Goal: Transaction & Acquisition: Book appointment/travel/reservation

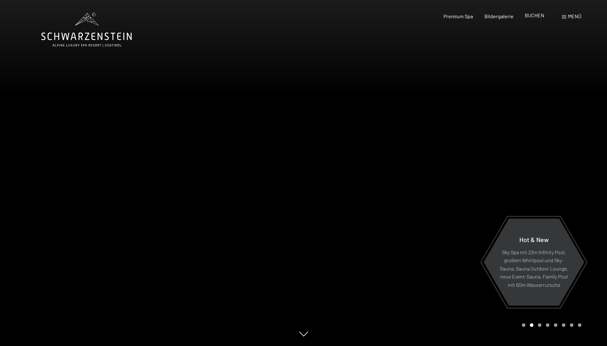
click at [532, 14] on span "BUCHEN" at bounding box center [534, 15] width 20 height 6
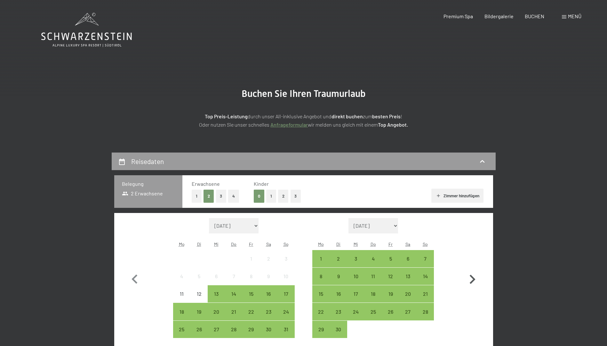
click at [471, 277] on icon "button" at bounding box center [472, 279] width 6 height 9
select select "2025-09-01"
select select "2025-10-01"
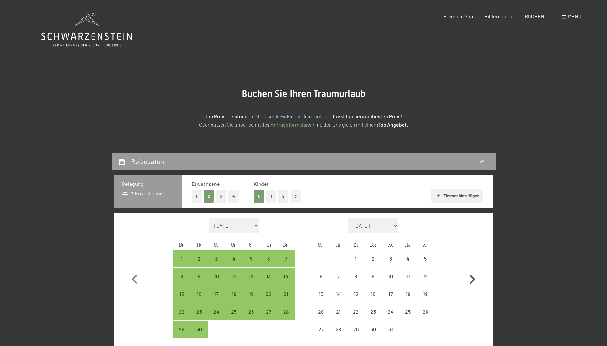
click at [471, 277] on icon "button" at bounding box center [472, 279] width 6 height 9
select select "2025-10-01"
select select "2025-11-01"
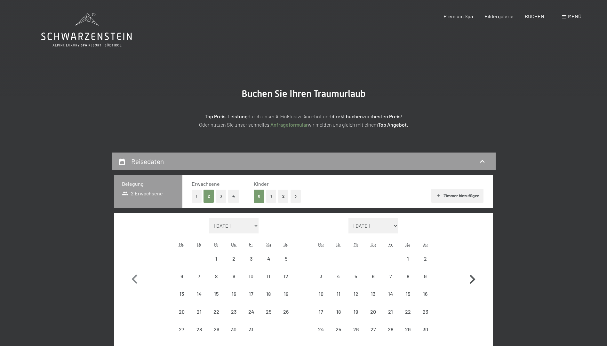
click at [471, 277] on icon "button" at bounding box center [472, 279] width 6 height 9
select select "2025-11-01"
select select "2025-12-01"
select select "2025-11-01"
select select "2025-12-01"
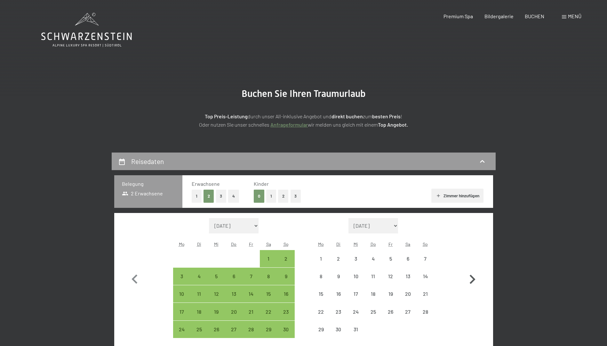
click at [471, 277] on icon "button" at bounding box center [472, 279] width 6 height 9
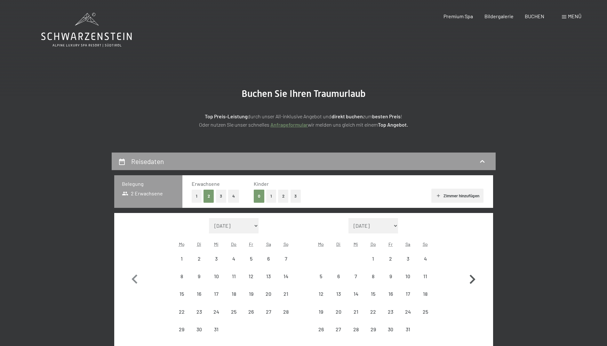
select select "2025-12-01"
select select "2026-01-01"
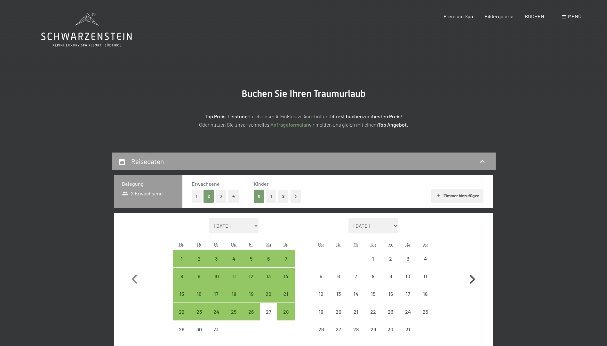
click at [471, 277] on icon "button" at bounding box center [472, 279] width 6 height 9
select select "2026-01-01"
select select "2026-02-01"
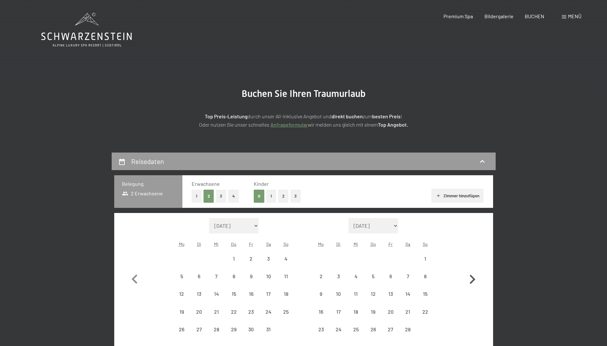
select select "2026-01-01"
select select "2026-02-01"
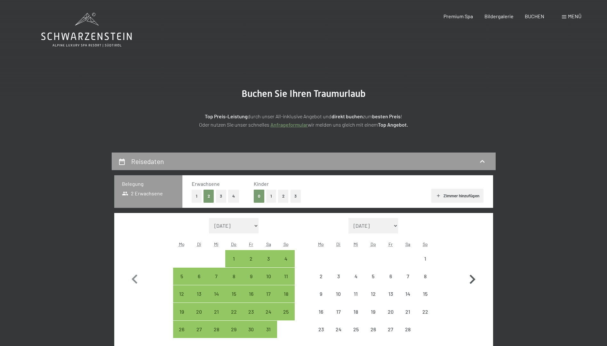
select select "2026-01-01"
select select "2026-02-01"
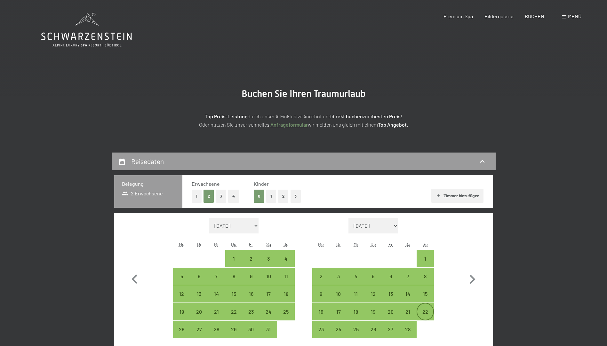
drag, startPoint x: 426, startPoint y: 294, endPoint x: 425, endPoint y: 306, distance: 12.2
click at [425, 308] on div "1 2 3 4 5 6 7 8 9 10 11 12 13 14 15 16 17 18 19 20 21 22 23 24 25 26 27 28" at bounding box center [373, 294] width 122 height 88
drag, startPoint x: 424, startPoint y: 296, endPoint x: 419, endPoint y: 301, distance: 7.7
click at [419, 301] on div "15" at bounding box center [425, 299] width 16 height 16
select select "2026-01-01"
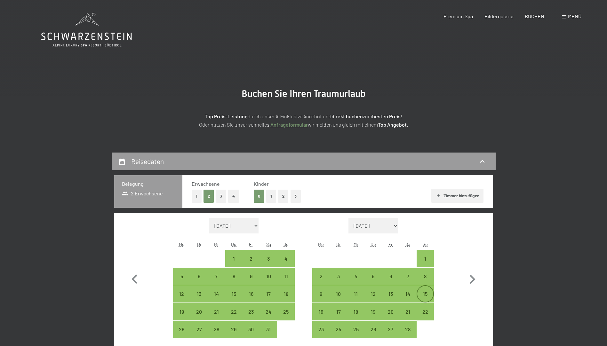
select select "2026-02-01"
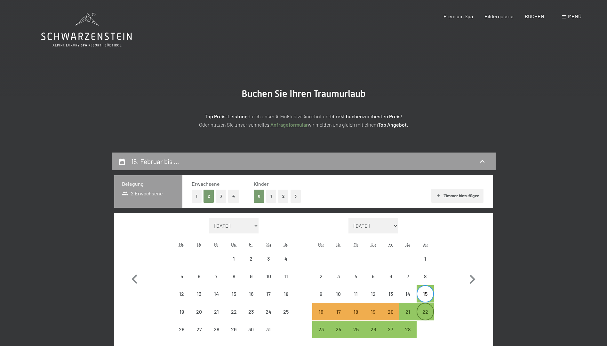
drag, startPoint x: 398, startPoint y: 311, endPoint x: 429, endPoint y: 314, distance: 31.5
click at [429, 314] on div "16 17 18 19 20 21 22" at bounding box center [373, 312] width 122 height 18
click at [429, 314] on div "22" at bounding box center [425, 317] width 16 height 16
select select "2026-01-01"
select select "2026-02-01"
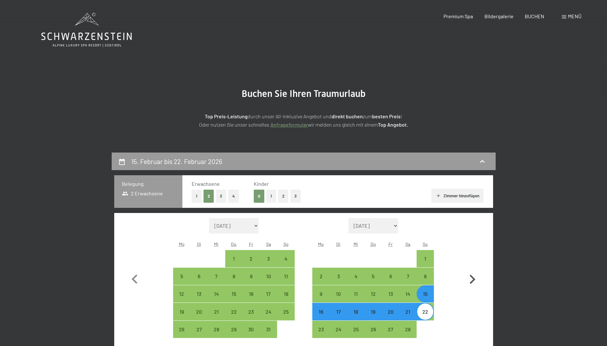
click at [470, 309] on button "button" at bounding box center [472, 278] width 19 height 120
select select "2026-02-01"
select select "2026-03-01"
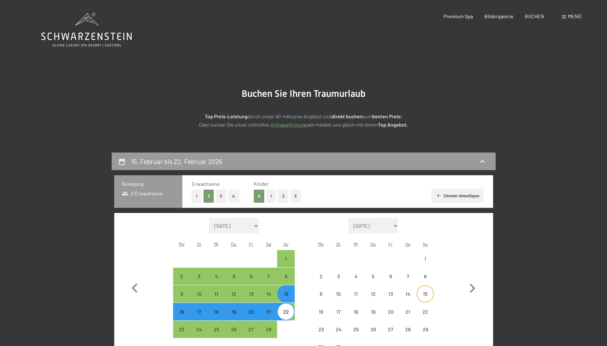
select select "2026-02-01"
select select "2026-03-01"
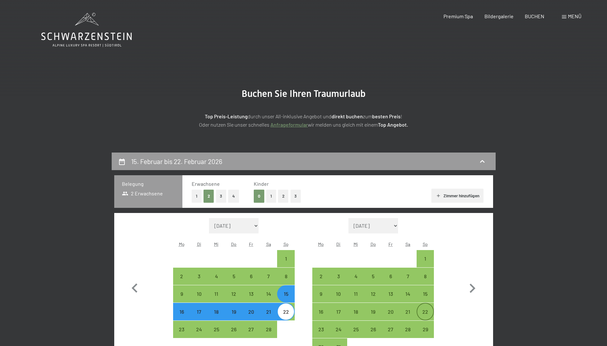
drag, startPoint x: 427, startPoint y: 295, endPoint x: 426, endPoint y: 312, distance: 17.3
click at [426, 312] on div "1 2 3 4 5 6 7 8 9 10 11 12 13 14 15 16 17 18 19 20 21 22 23 24 25 26 27 28 29 3…" at bounding box center [373, 303] width 122 height 106
drag, startPoint x: 428, startPoint y: 295, endPoint x: 431, endPoint y: 312, distance: 18.1
click at [431, 312] on div "1 2 3 4 5 6 7 8 9 10 11 12 13 14 15 16 17 18 19 20 21 22 23 24 25 26 27 28 29 3…" at bounding box center [373, 303] width 122 height 106
click at [472, 318] on button "button" at bounding box center [472, 287] width 19 height 138
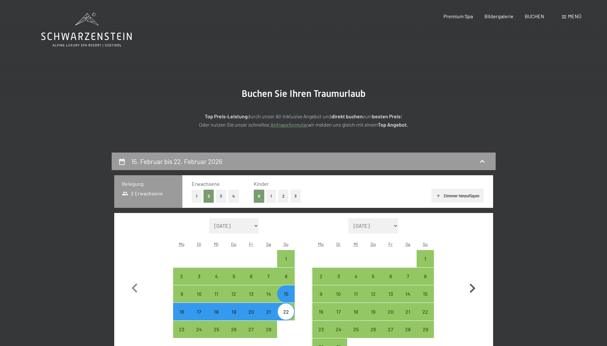
select select "2026-03-01"
select select "2026-04-01"
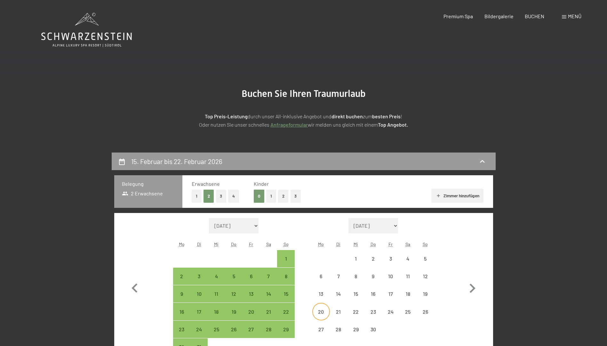
select select "2026-03-01"
select select "2026-04-01"
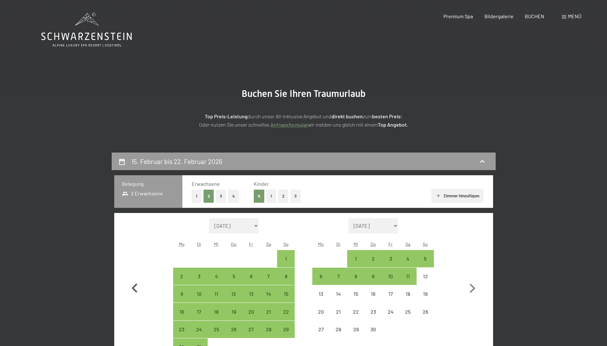
click at [131, 287] on icon "button" at bounding box center [134, 288] width 19 height 19
select select "2026-02-01"
select select "2026-03-01"
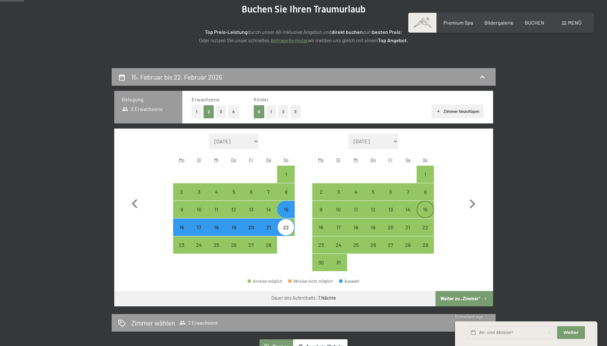
scroll to position [96, 0]
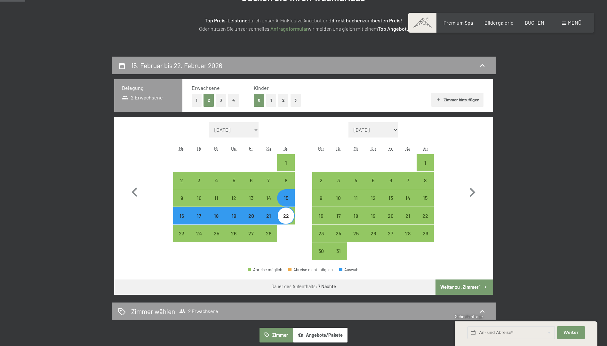
click at [283, 100] on button "2" at bounding box center [283, 100] width 11 height 13
select select "2026-02-01"
select select "2026-03-01"
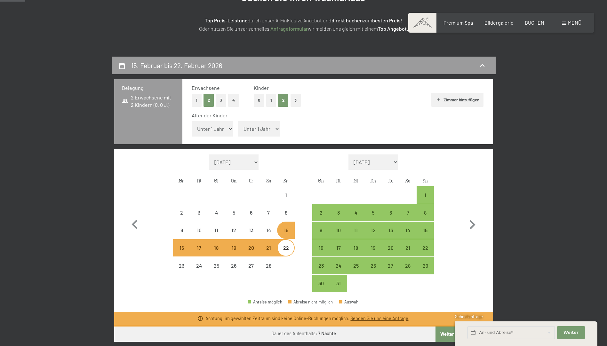
select select "2026-02-01"
select select "2026-03-01"
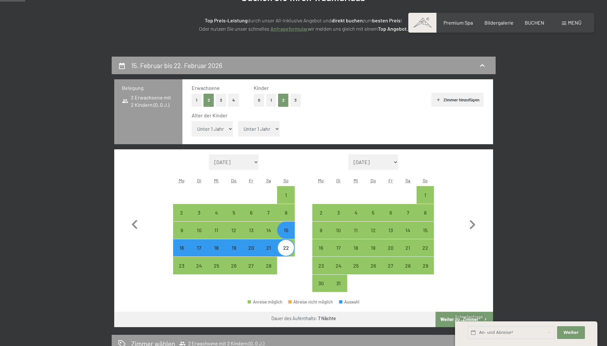
click at [229, 127] on select "Unter 1 Jahr 1 Jahr 2 Jahre 3 Jahre 4 Jahre 5 Jahre 6 Jahre 7 Jahre 8 Jahre 9 J…" at bounding box center [213, 128] width 42 height 15
select select "9"
click at [192, 121] on select "Unter 1 Jahr 1 Jahr 2 Jahre 3 Jahre 4 Jahre 5 Jahre 6 Jahre 7 Jahre 8 Jahre 9 J…" at bounding box center [213, 128] width 42 height 15
select select "2026-02-01"
select select "2026-03-01"
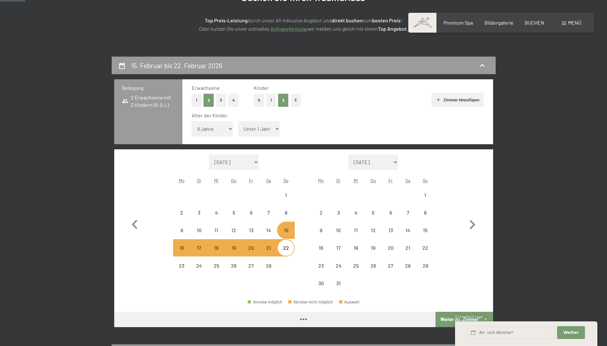
click at [277, 127] on select "Unter 1 Jahr 1 Jahr 2 Jahre 3 Jahre 4 Jahre 5 Jahre 6 Jahre 7 Jahre 8 Jahre 9 J…" at bounding box center [259, 128] width 42 height 15
select select "2026-02-01"
select select "2026-03-01"
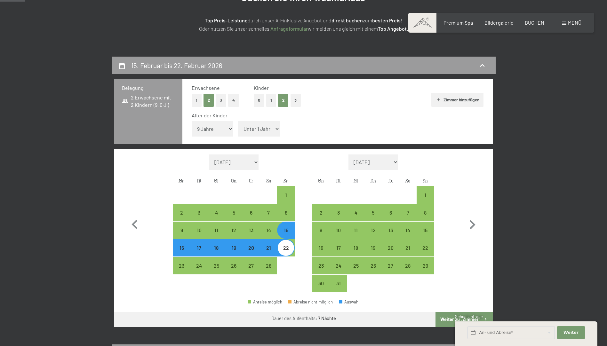
select select "13"
click at [238, 121] on select "Unter 1 Jahr 1 Jahr 2 Jahre 3 Jahre 4 Jahre 5 Jahre 6 Jahre 7 Jahre 8 Jahre 9 J…" at bounding box center [259, 128] width 42 height 15
select select "2026-02-01"
select select "2026-03-01"
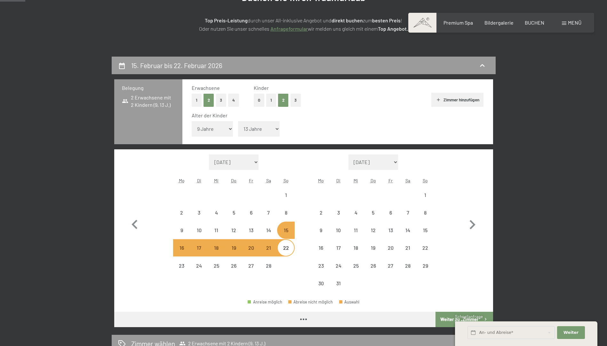
select select "2026-02-01"
select select "2026-03-01"
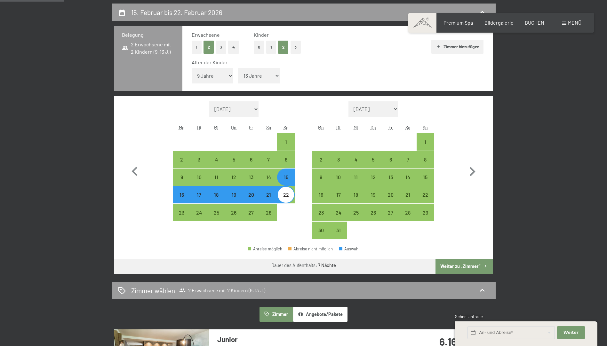
scroll to position [160, 0]
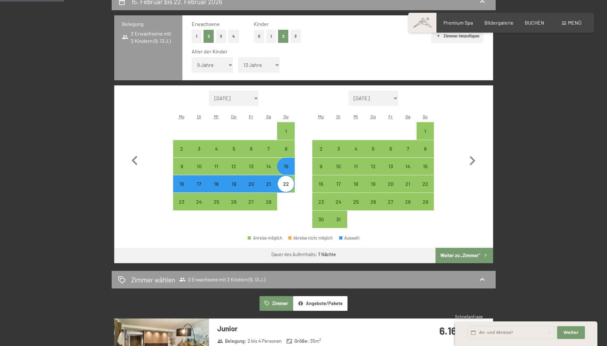
click at [462, 256] on button "Weiter zu „Zimmer“" at bounding box center [463, 255] width 57 height 15
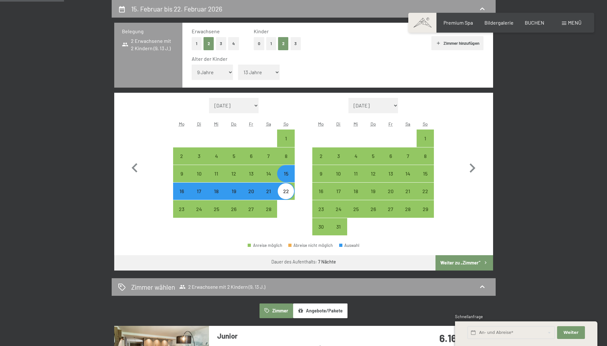
select select "2026-02-01"
select select "2026-03-01"
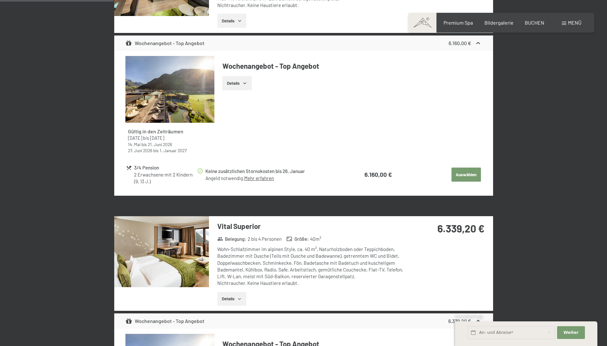
scroll to position [121, 0]
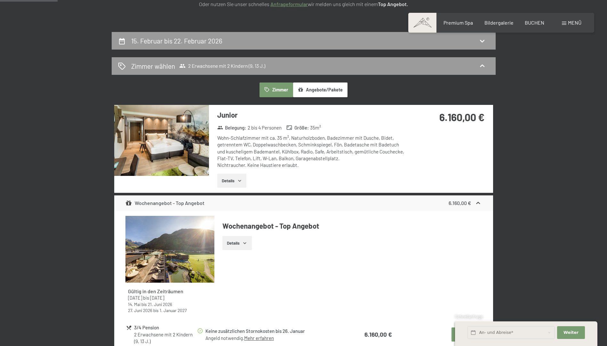
click at [314, 89] on button "Angebote/Pakete" at bounding box center [320, 90] width 54 height 15
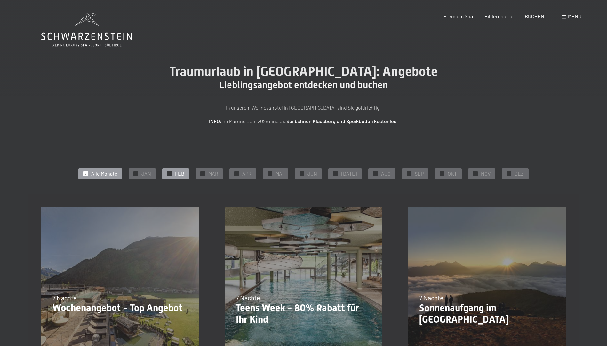
click at [183, 172] on span "FEB" at bounding box center [179, 173] width 9 height 7
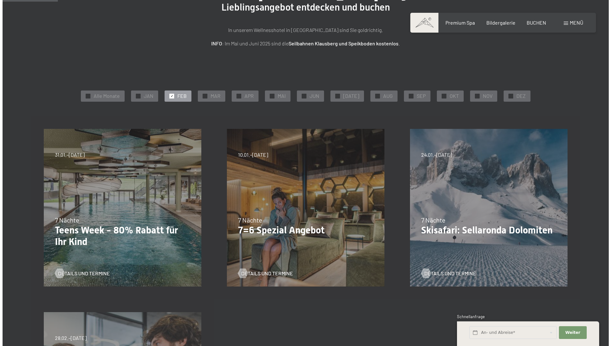
scroll to position [64, 0]
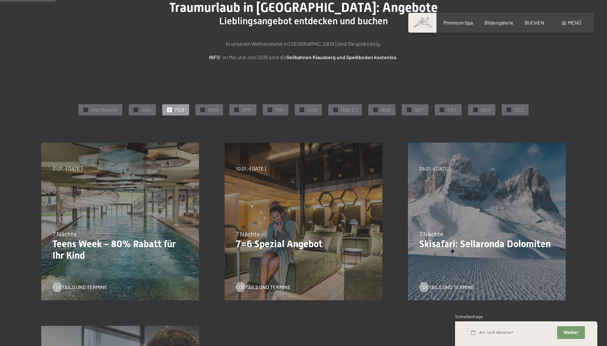
click at [564, 21] on div "Menü" at bounding box center [572, 22] width 20 height 7
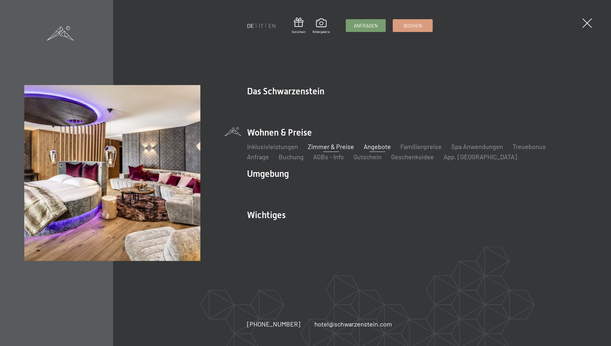
click at [326, 148] on link "Zimmer & Preise" at bounding box center [331, 147] width 46 height 8
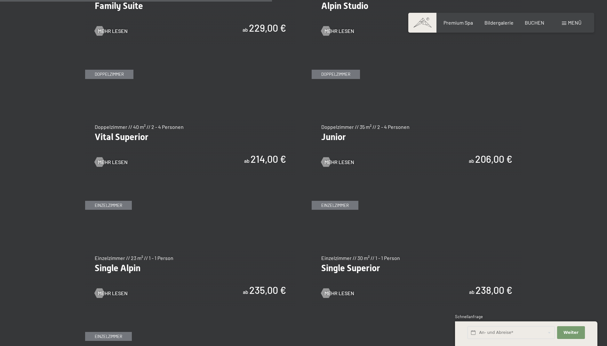
scroll to position [895, 0]
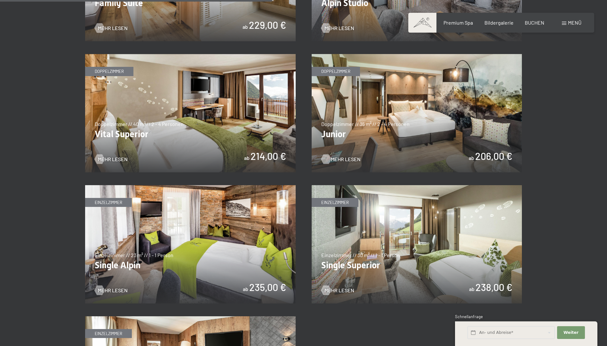
click at [343, 159] on span "Mehr Lesen" at bounding box center [346, 159] width 30 height 7
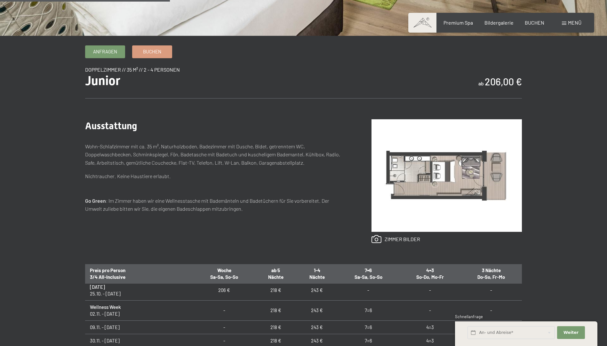
scroll to position [128, 0]
click at [573, 329] on button "Weiter Adressfelder ausblenden" at bounding box center [571, 332] width 28 height 13
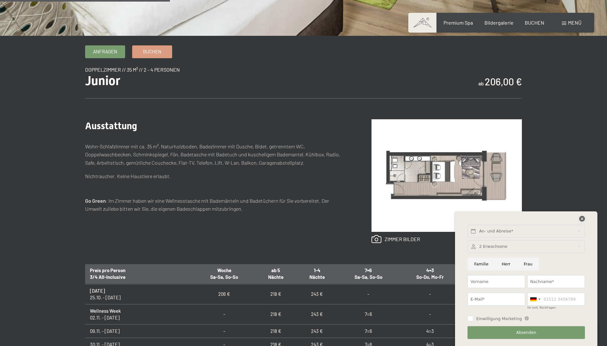
click at [581, 218] on icon at bounding box center [582, 219] width 6 height 6
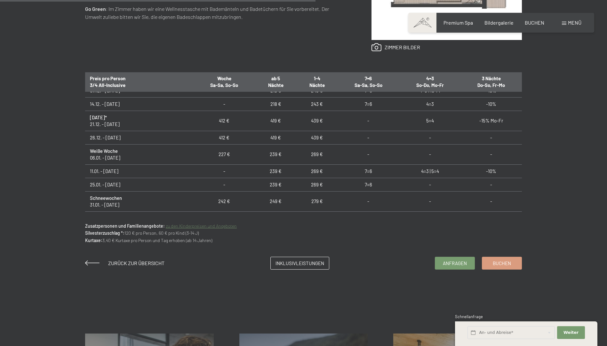
scroll to position [224, 0]
